Goal: Navigation & Orientation: Find specific page/section

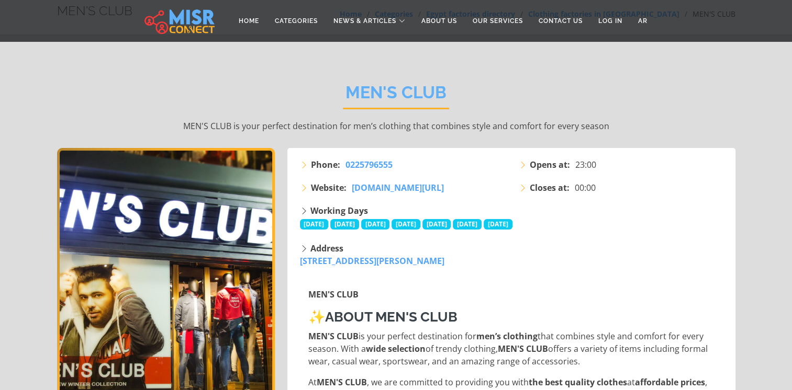
scroll to position [52, 0]
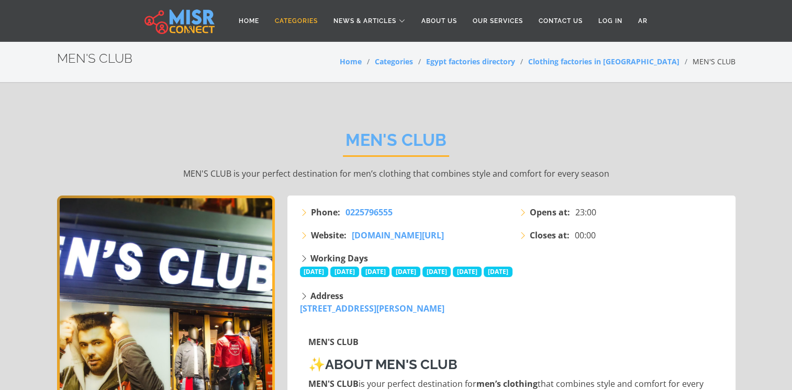
click at [272, 22] on link "Categories" at bounding box center [296, 21] width 59 height 20
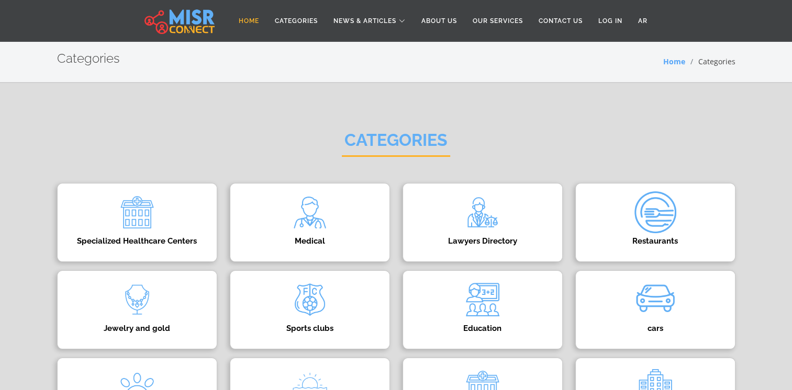
click at [252, 20] on link "Home" at bounding box center [249, 21] width 36 height 20
